Goal: Information Seeking & Learning: Learn about a topic

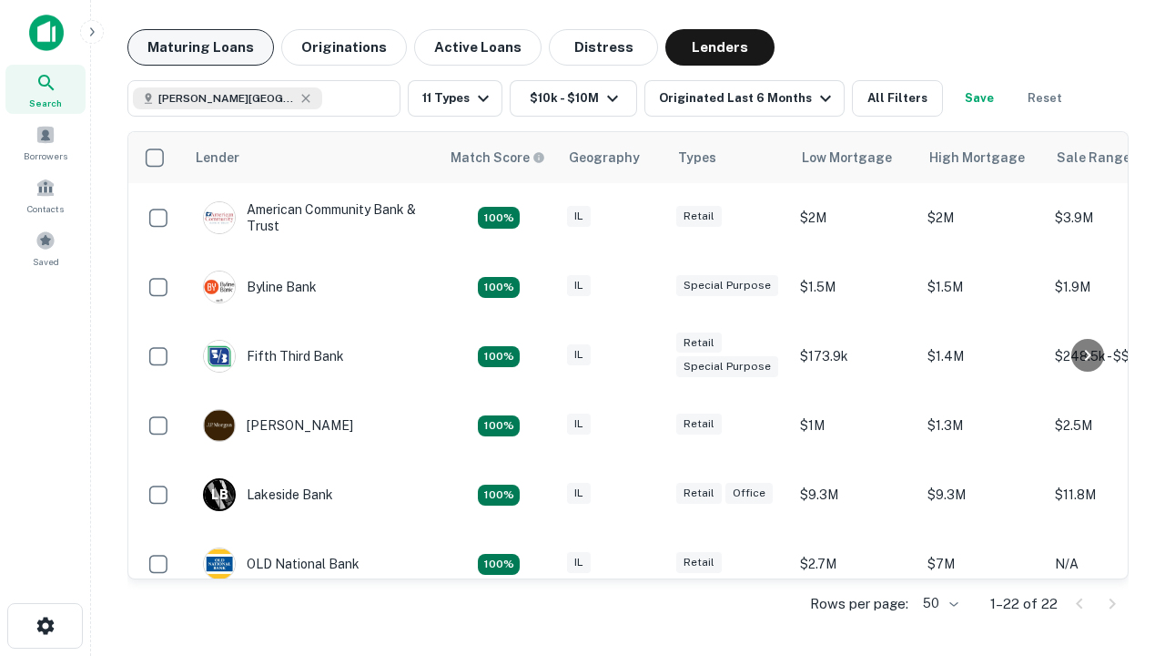
click at [200, 47] on button "Maturing Loans" at bounding box center [200, 47] width 147 height 36
